Goal: Find contact information: Find contact information

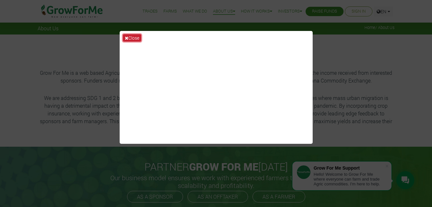
click at [129, 40] on button "Close" at bounding box center [132, 37] width 18 height 7
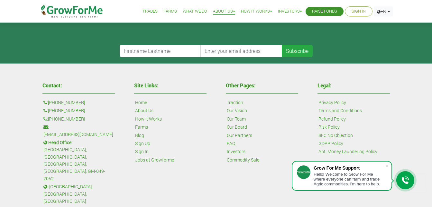
scroll to position [285, 0]
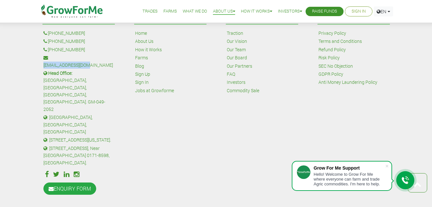
drag, startPoint x: 100, startPoint y: 55, endPoint x: 51, endPoint y: 58, distance: 49.0
click at [51, 58] on p ": [EMAIL_ADDRESS][DOMAIN_NAME]" at bounding box center [78, 61] width 71 height 14
click at [160, 116] on div "Site Links: Home About Us How it Works Farms Blog Sign Up Sign In Jobs at Growf…" at bounding box center [171, 104] width 92 height 188
click at [239, 137] on div "Other Pages: Traction Our Vision Our Team Our Board Our Partners FAQ Investors …" at bounding box center [262, 104] width 92 height 188
